Goal: Information Seeking & Learning: Find specific fact

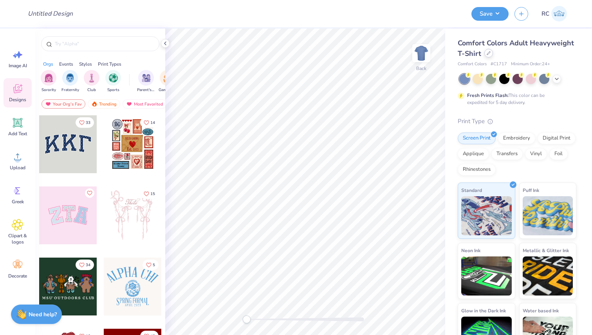
click at [490, 55] on icon at bounding box center [488, 53] width 4 height 4
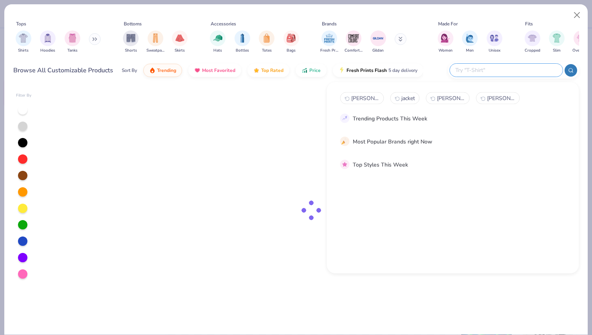
click at [509, 70] on input "text" at bounding box center [505, 70] width 103 height 9
paste input "9944"
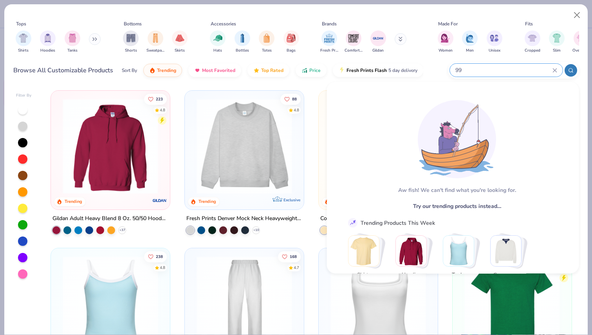
type input "9"
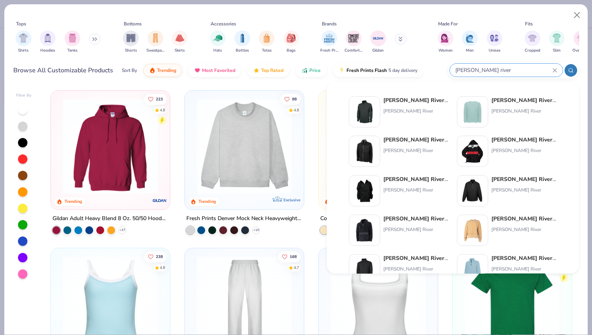
click at [567, 71] on div at bounding box center [570, 70] width 13 height 13
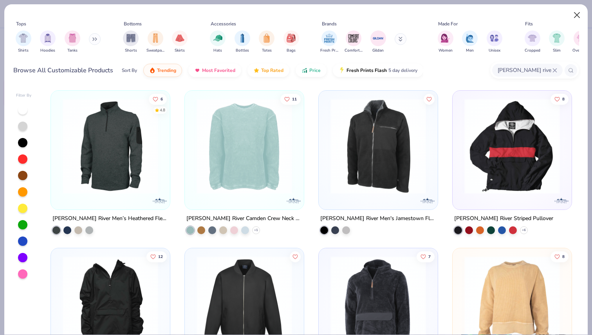
type input "[PERSON_NAME] river"
click at [581, 12] on button "Close" at bounding box center [576, 15] width 15 height 15
